Goal: Task Accomplishment & Management: Manage account settings

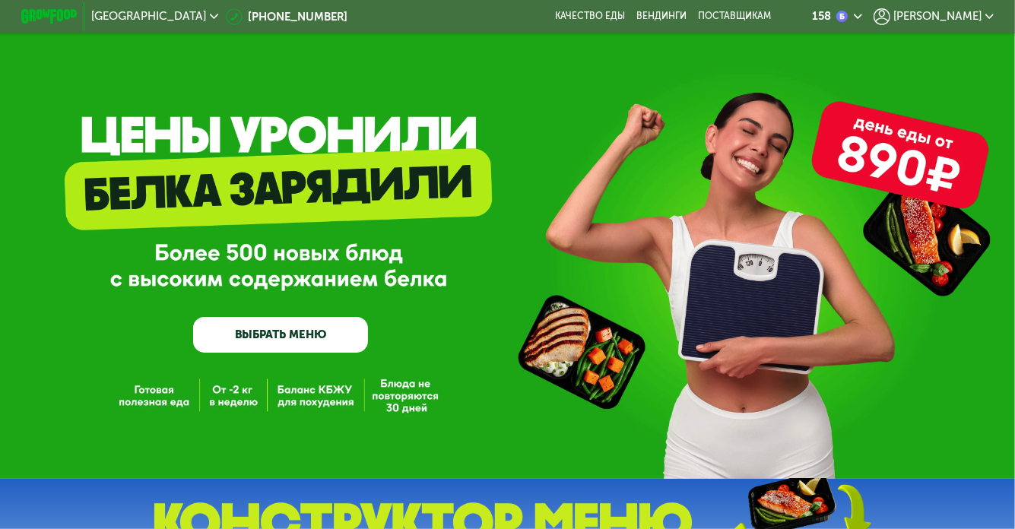
click at [980, 15] on span "[PERSON_NAME]" at bounding box center [937, 16] width 88 height 11
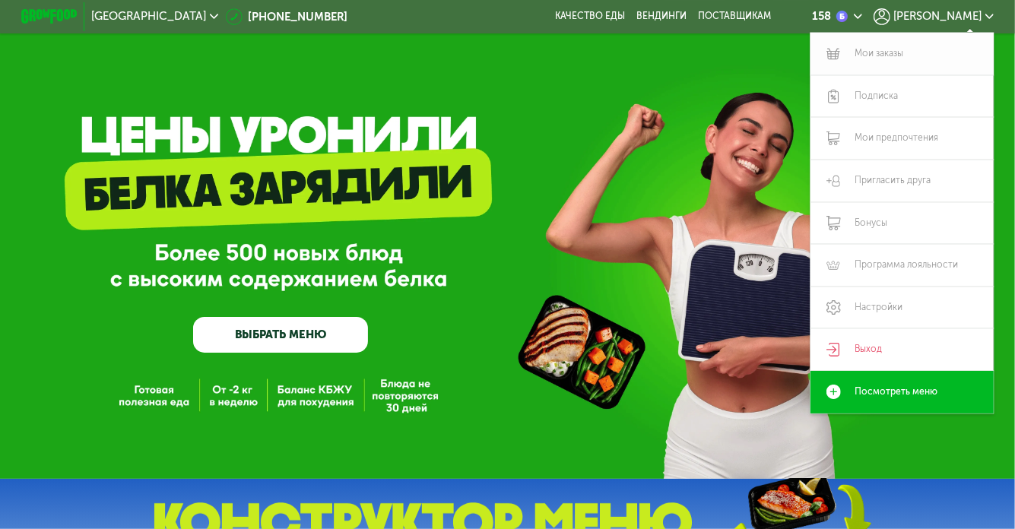
click at [891, 59] on link "Мои заказы" at bounding box center [901, 54] width 183 height 43
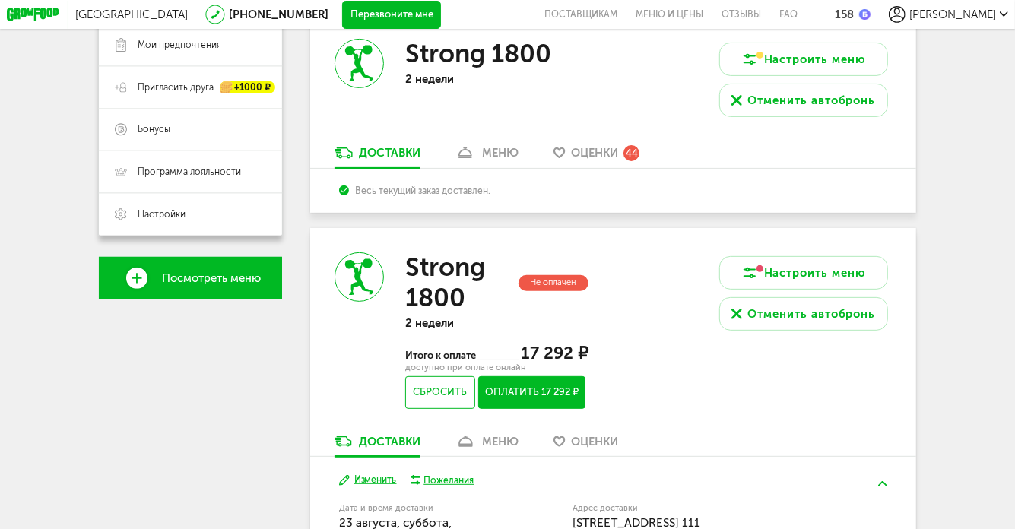
scroll to position [320, 0]
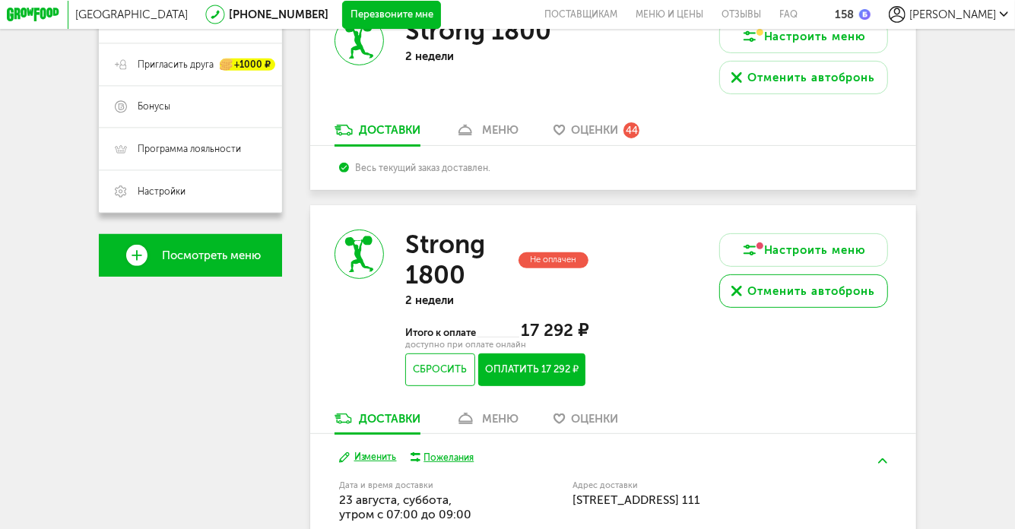
click at [796, 296] on div "Отменить автобронь" at bounding box center [812, 291] width 128 height 17
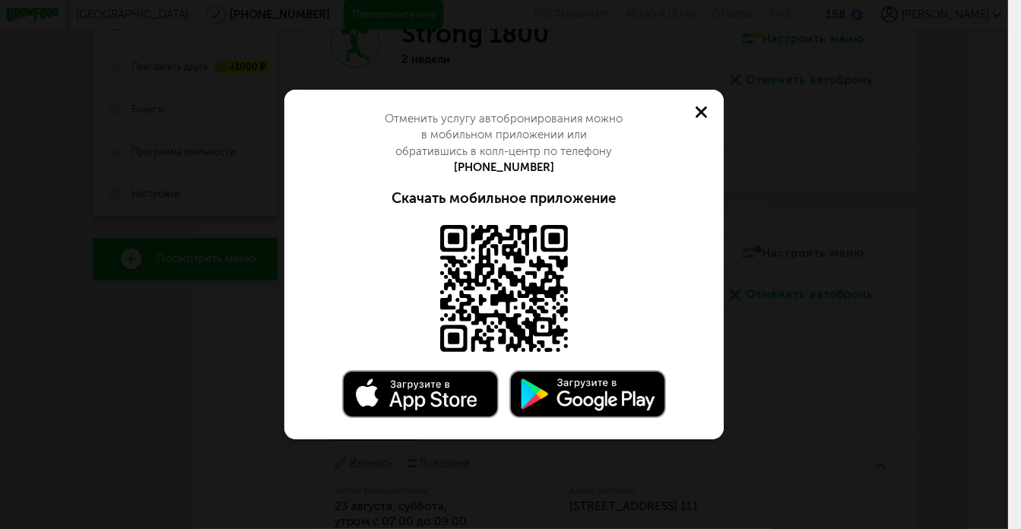
click at [701, 113] on use at bounding box center [700, 111] width 11 height 11
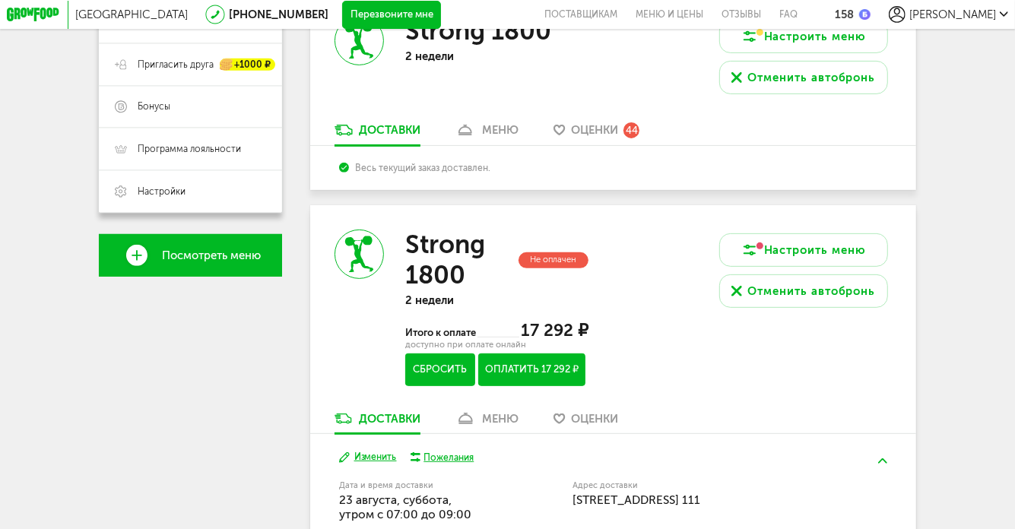
click at [444, 378] on button "Сбросить" at bounding box center [440, 369] width 70 height 33
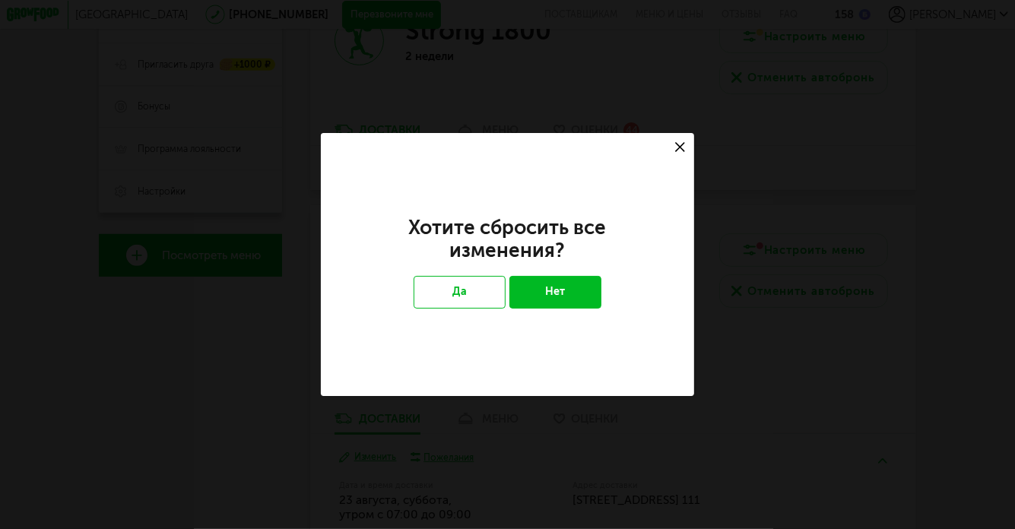
click at [680, 147] on icon at bounding box center [680, 147] width 10 height 10
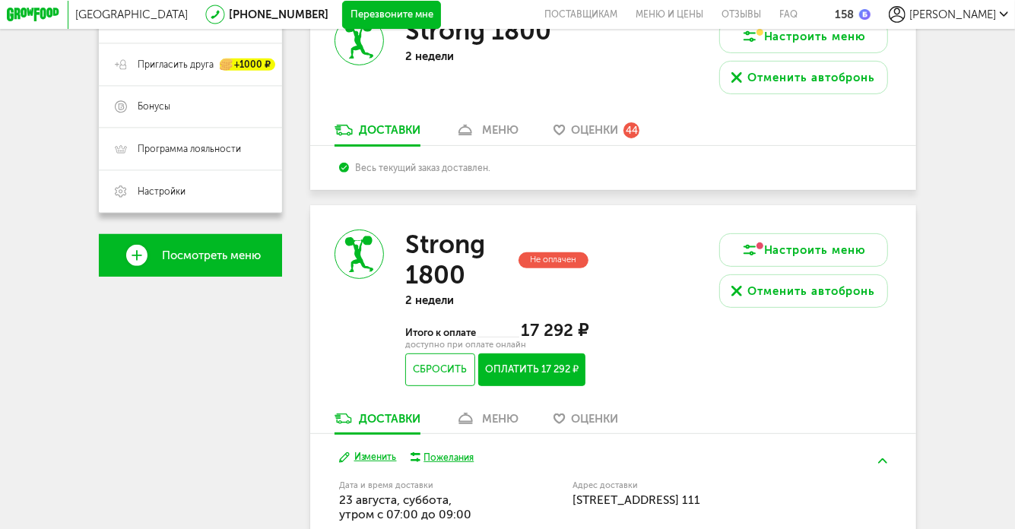
click at [984, 17] on span "[PERSON_NAME]" at bounding box center [952, 15] width 87 height 14
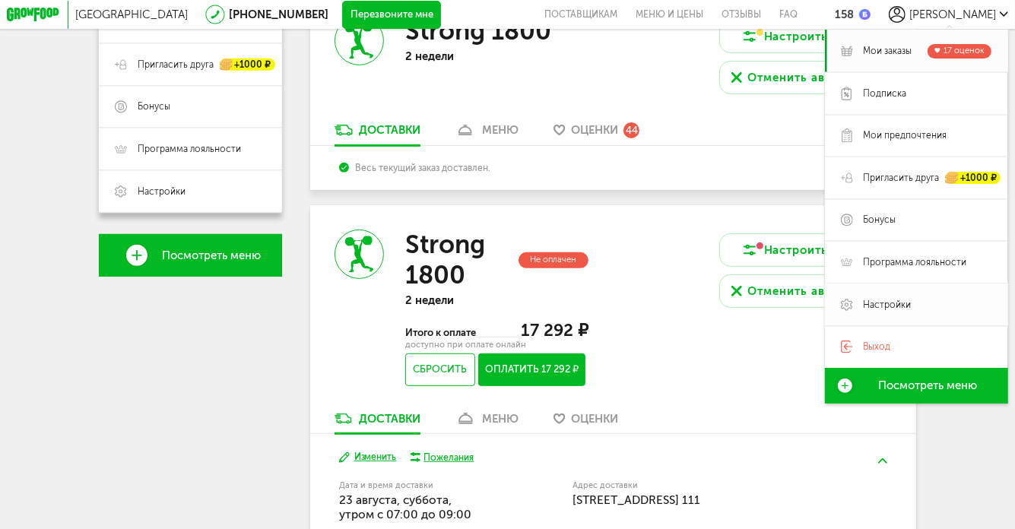
click at [907, 306] on span "Настройки" at bounding box center [887, 305] width 48 height 13
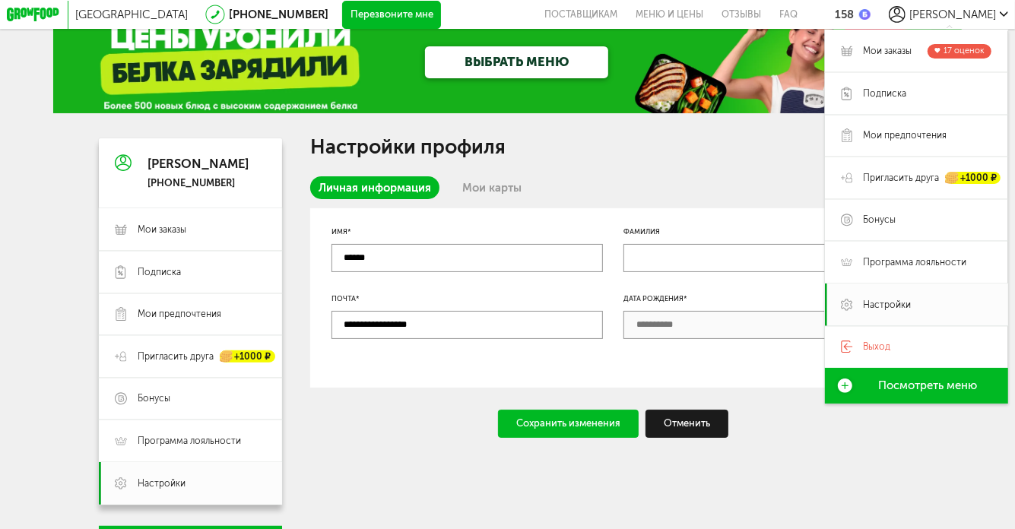
scroll to position [119, 0]
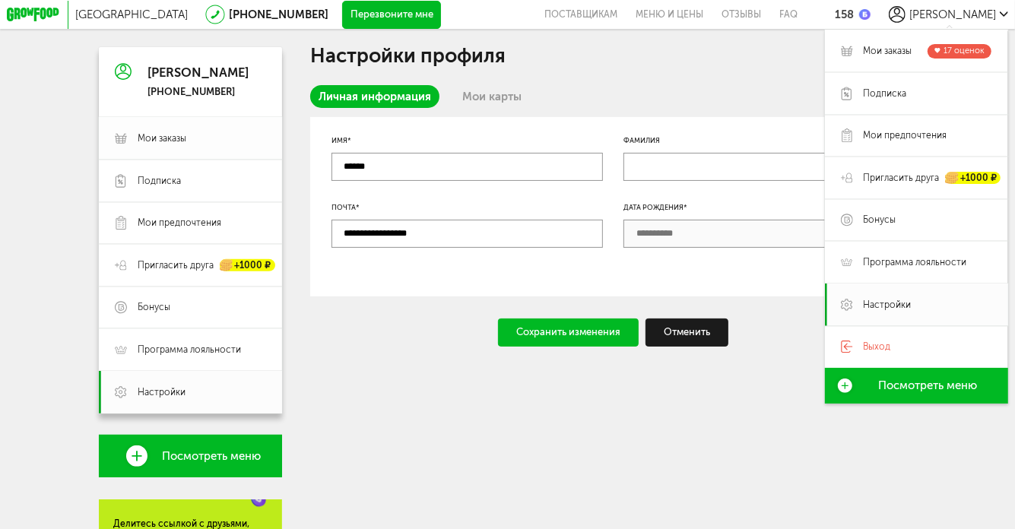
click at [183, 138] on span "Мои заказы" at bounding box center [162, 138] width 49 height 13
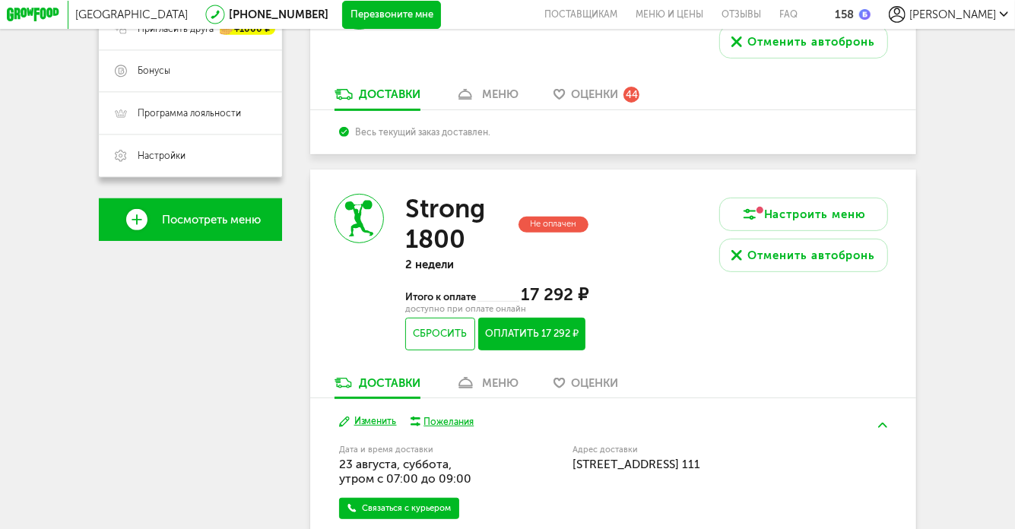
scroll to position [359, 0]
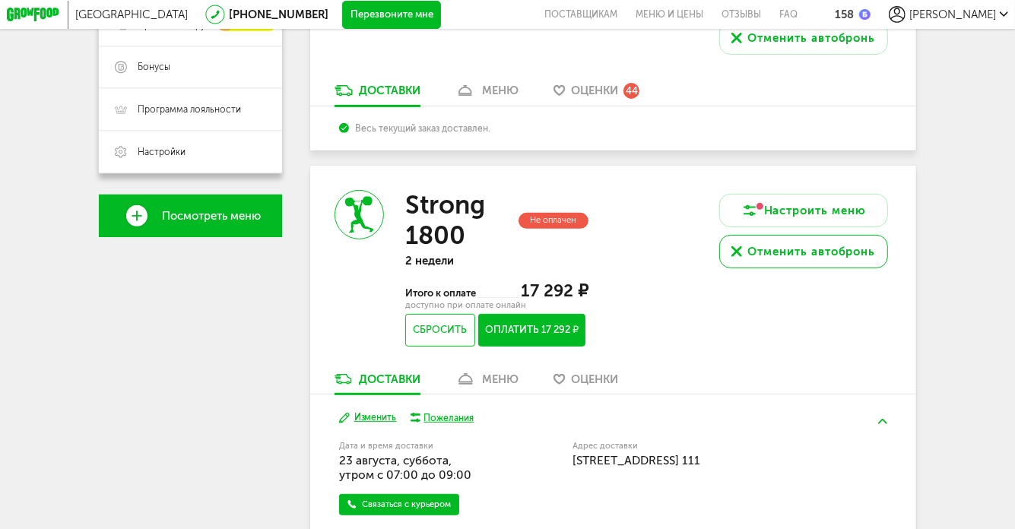
click at [834, 252] on div "Отменить автобронь" at bounding box center [812, 251] width 128 height 17
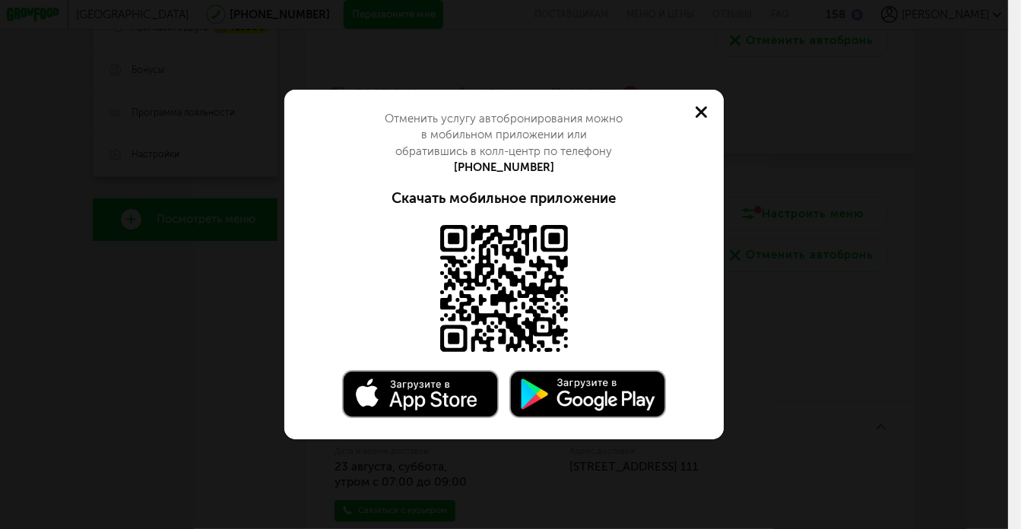
click at [701, 109] on icon at bounding box center [700, 111] width 11 height 11
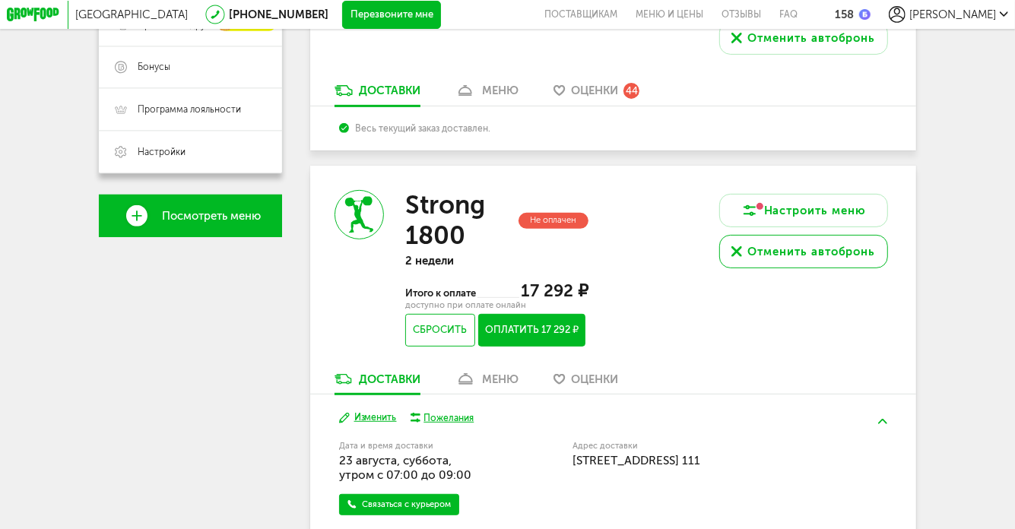
click at [803, 259] on div "Отменить автобронь" at bounding box center [812, 251] width 128 height 17
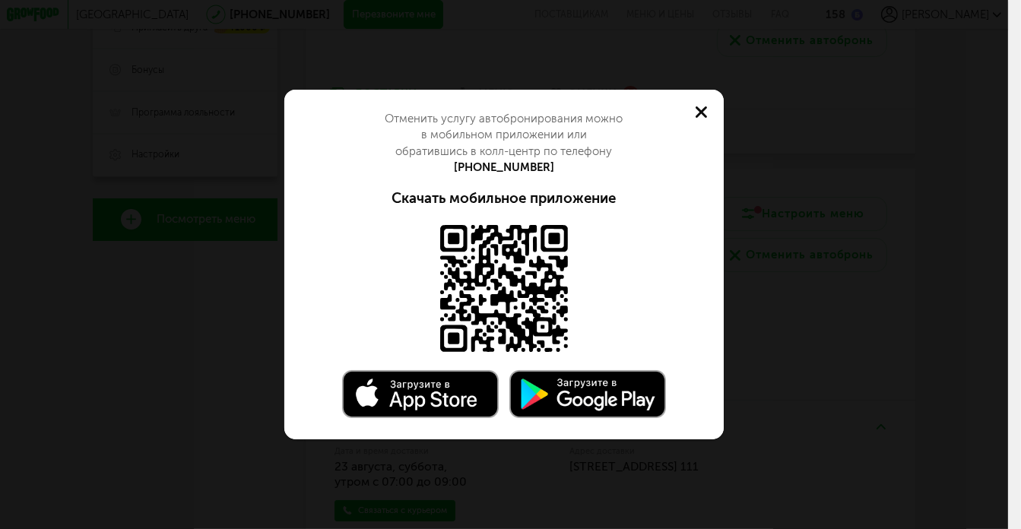
click at [704, 113] on icon at bounding box center [700, 111] width 11 height 11
